Goal: Information Seeking & Learning: Learn about a topic

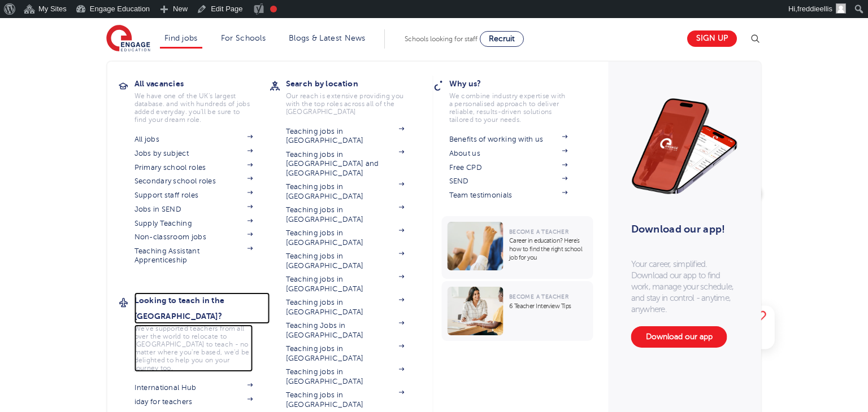
click at [189, 296] on h3 "Looking to teach in the [GEOGRAPHIC_DATA]?" at bounding box center [202, 309] width 136 height 32
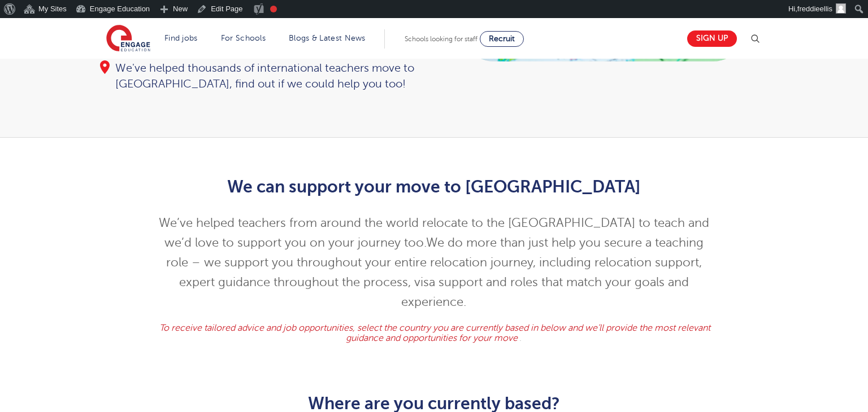
scroll to position [472, 0]
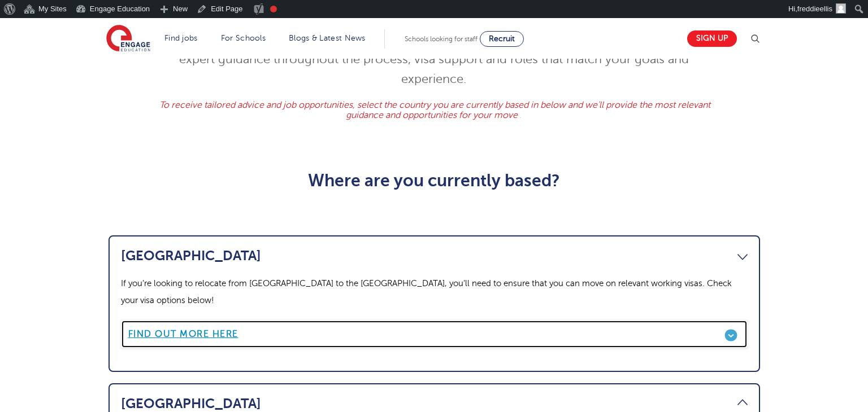
click at [182, 320] on link "Find out more here" at bounding box center [434, 334] width 626 height 28
